Goal: Task Accomplishment & Management: Manage account settings

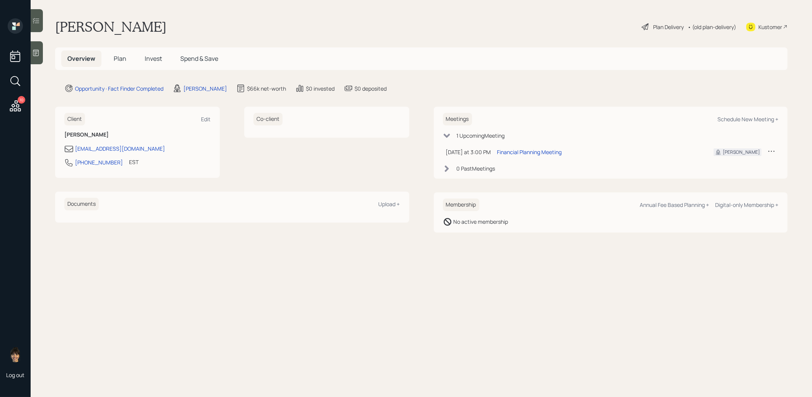
click at [38, 52] on icon at bounding box center [36, 53] width 8 height 8
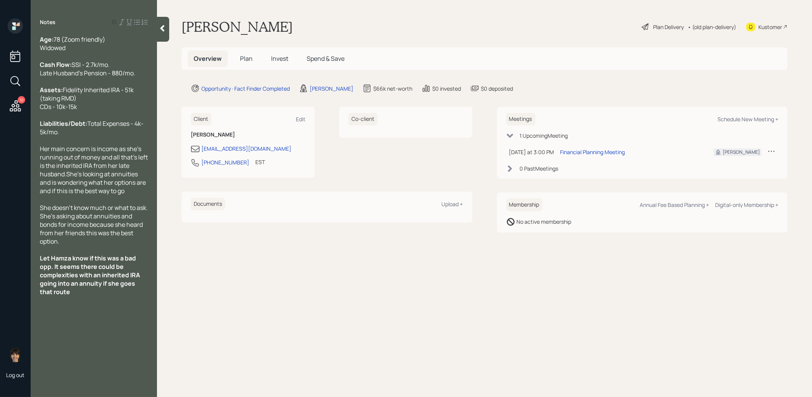
click at [245, 57] on span "Plan" at bounding box center [246, 58] width 13 height 8
